Goal: Find specific page/section: Find specific page/section

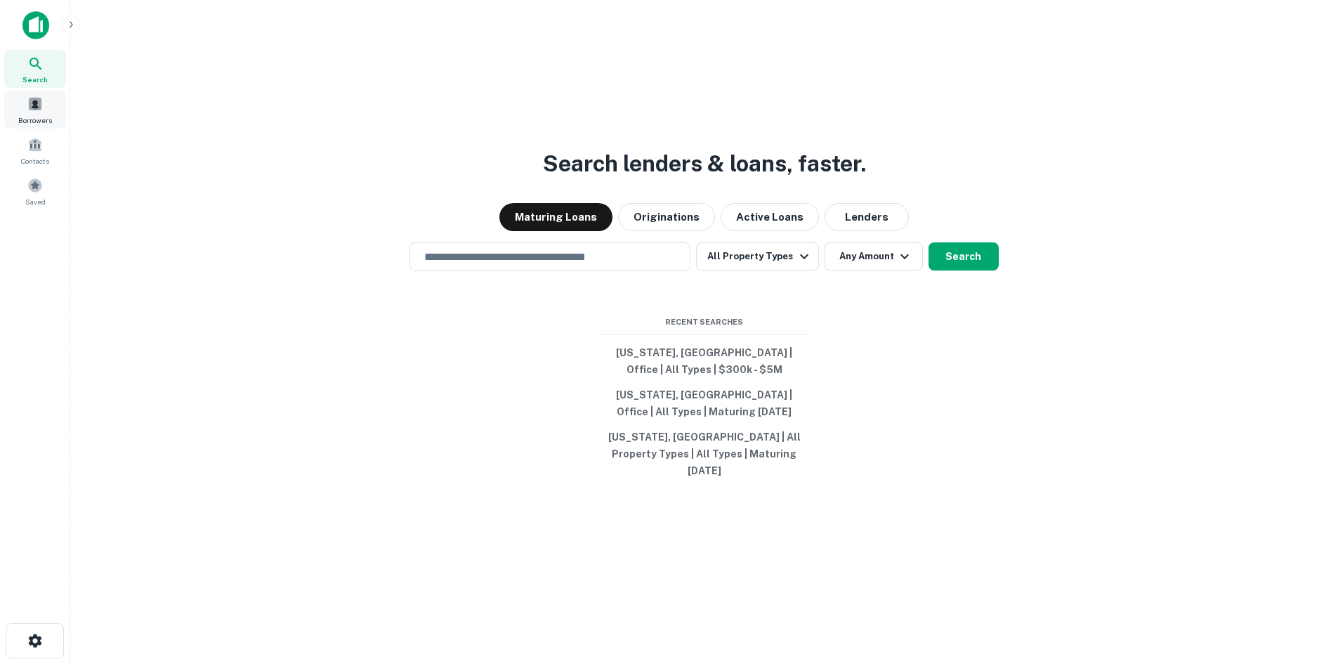
click at [41, 109] on span at bounding box center [34, 103] width 15 height 15
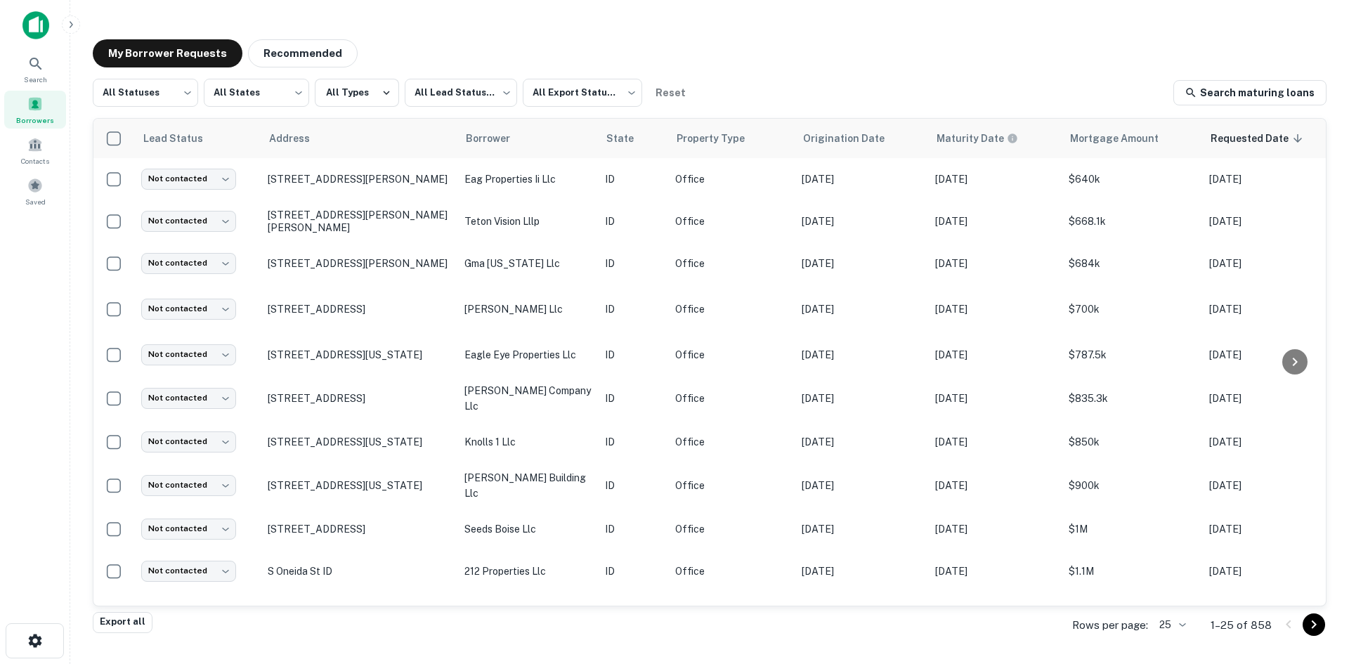
click at [1179, 629] on body "Search Borrowers Contacts Saved My Borrower Requests Recommended All Statuses *…" at bounding box center [674, 332] width 1349 height 664
click at [1174, 589] on li "250" at bounding box center [1173, 583] width 48 height 25
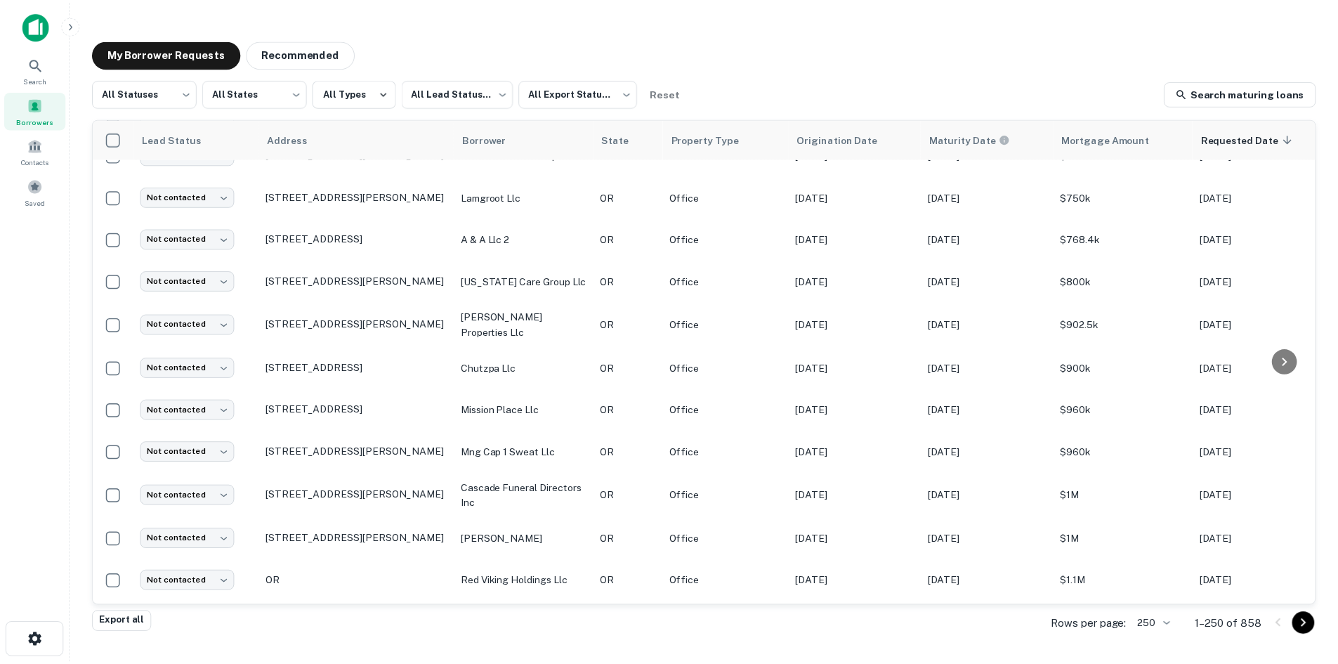
scroll to position [9459, 0]
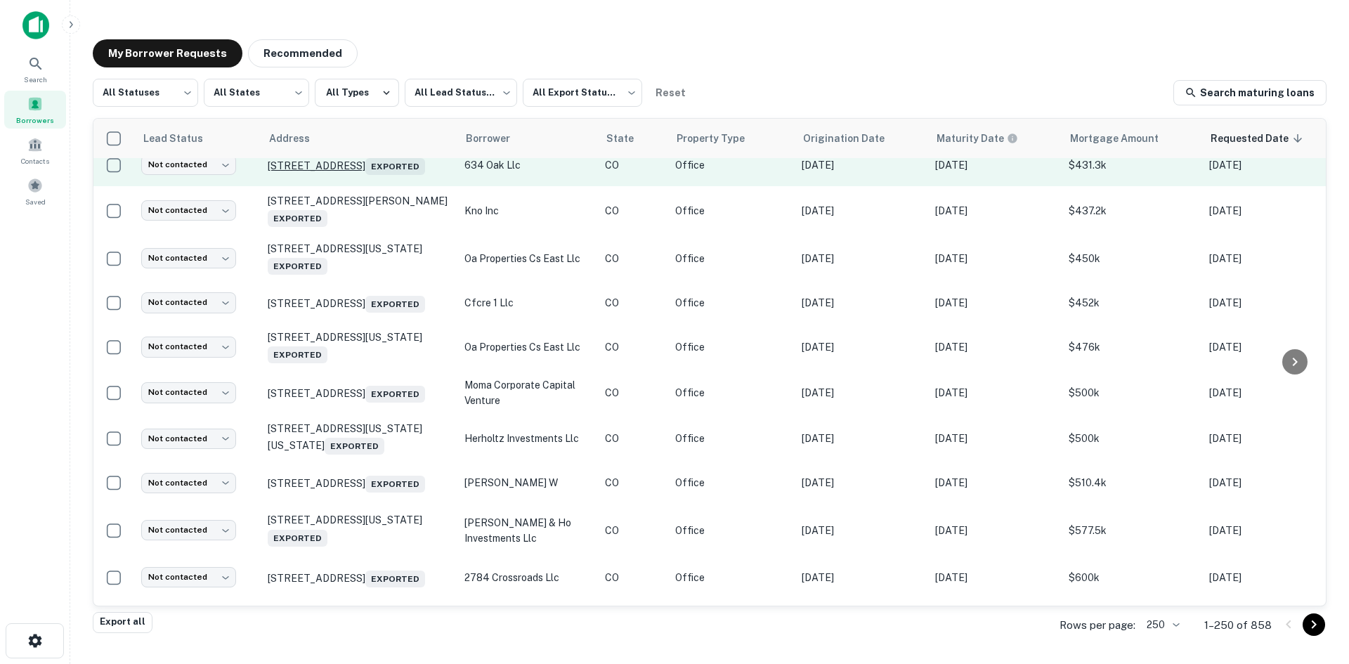
click at [391, 175] on p "[STREET_ADDRESS] Exported" at bounding box center [359, 165] width 183 height 20
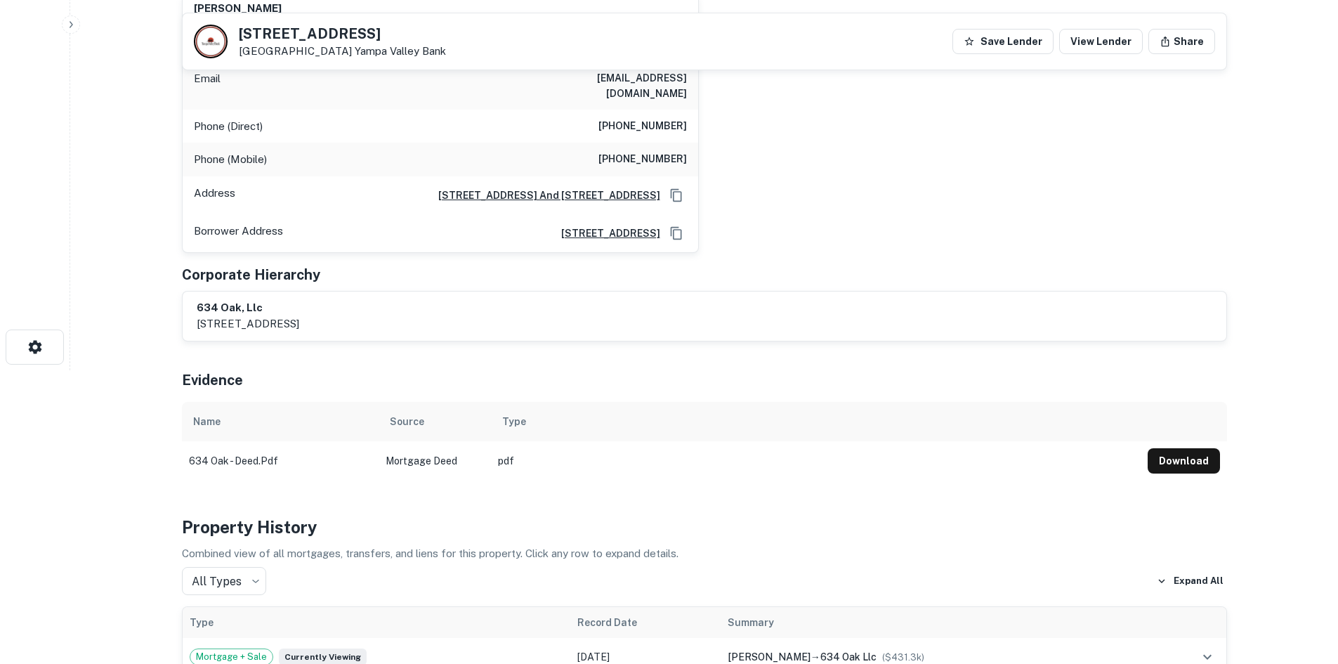
scroll to position [281, 0]
